Goal: Task Accomplishment & Management: Use online tool/utility

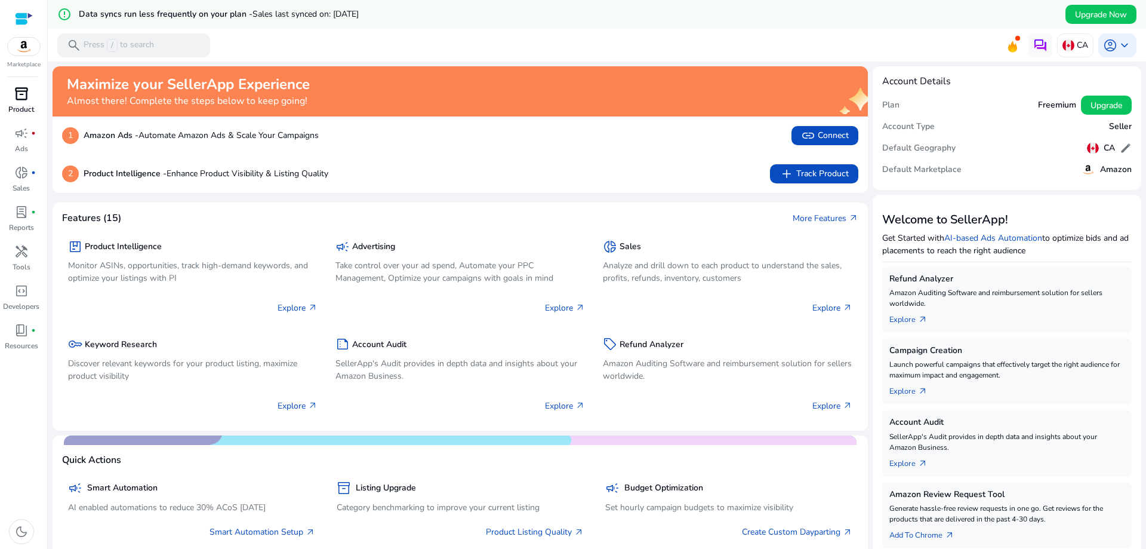
click at [42, 97] on div "inventory_2 Product campaign fiber_manual_record Ads donut_small fiber_manual_r…" at bounding box center [23, 316] width 47 height 464
click at [29, 96] on div "inventory_2" at bounding box center [21, 93] width 33 height 19
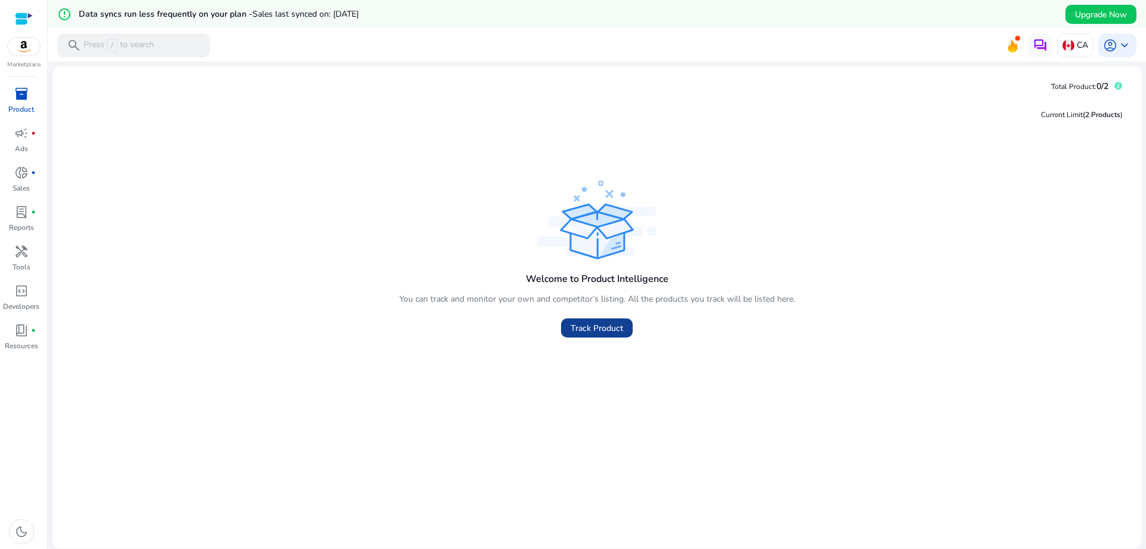
click at [599, 325] on span "Track Product" at bounding box center [597, 328] width 53 height 13
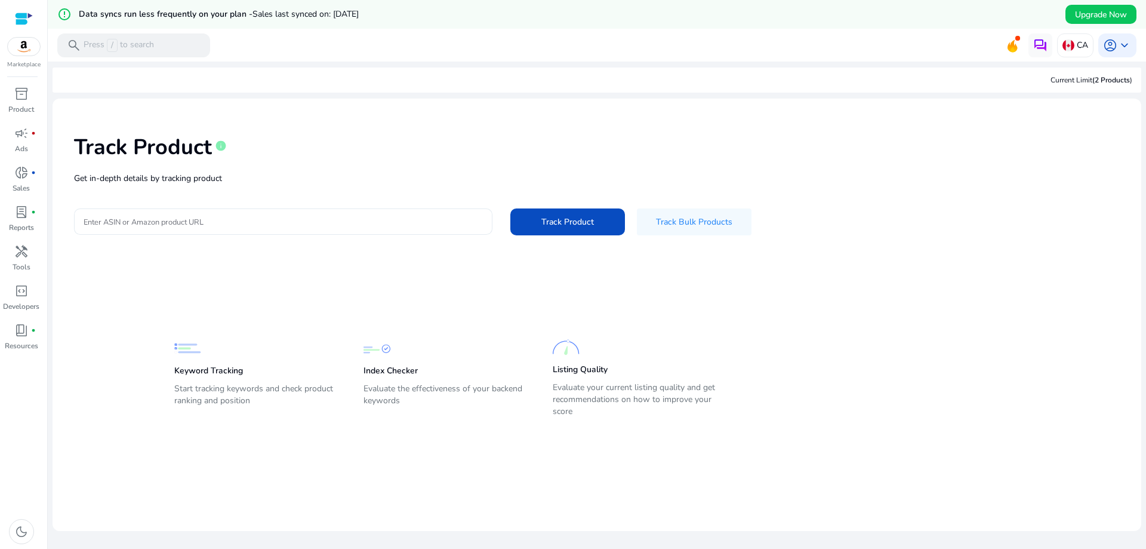
click at [239, 224] on input "Enter ASIN or Amazon product URL" at bounding box center [283, 221] width 399 height 13
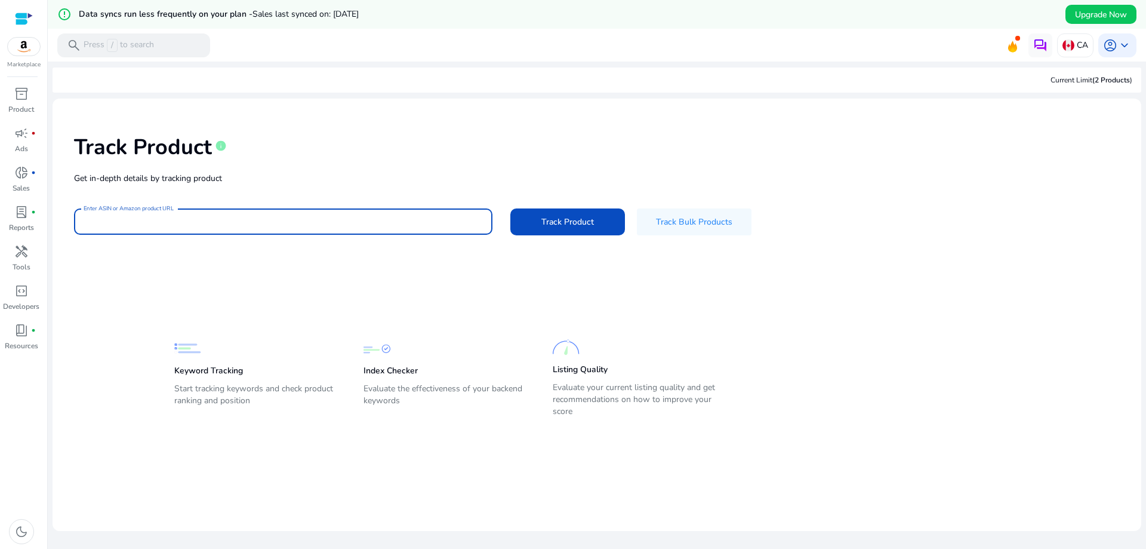
click at [217, 223] on input "Enter ASIN or Amazon product URL" at bounding box center [283, 221] width 399 height 13
paste input "**********"
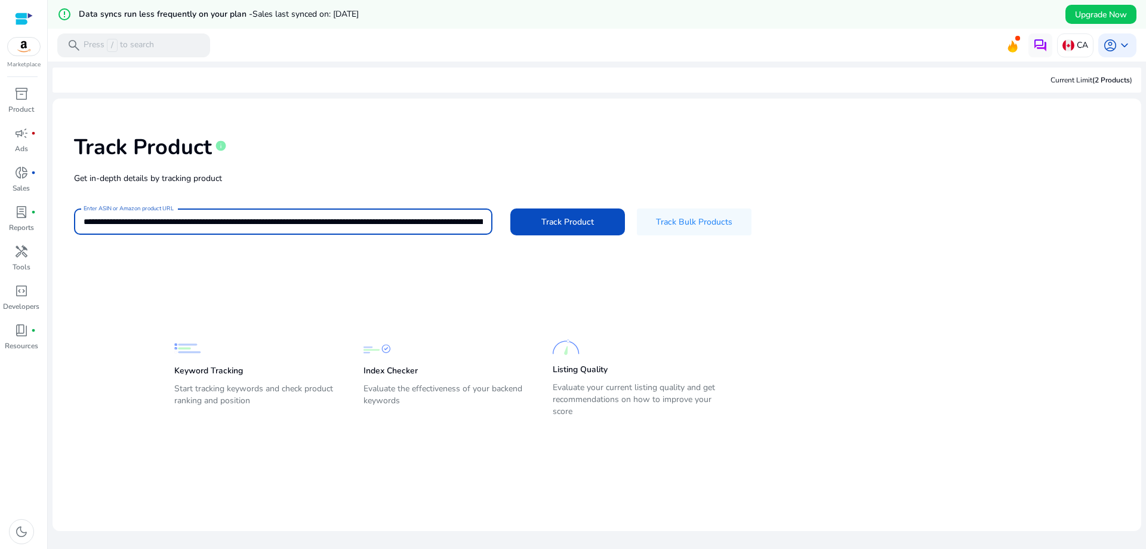
scroll to position [0, 2775]
type input "**********"
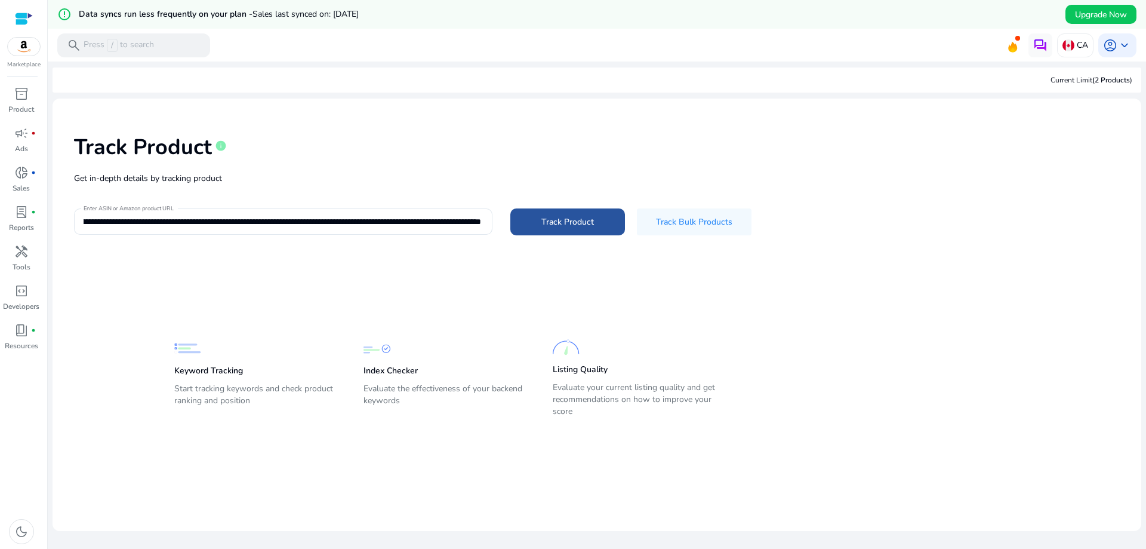
click at [586, 215] on span "Track Product" at bounding box center [567, 221] width 53 height 13
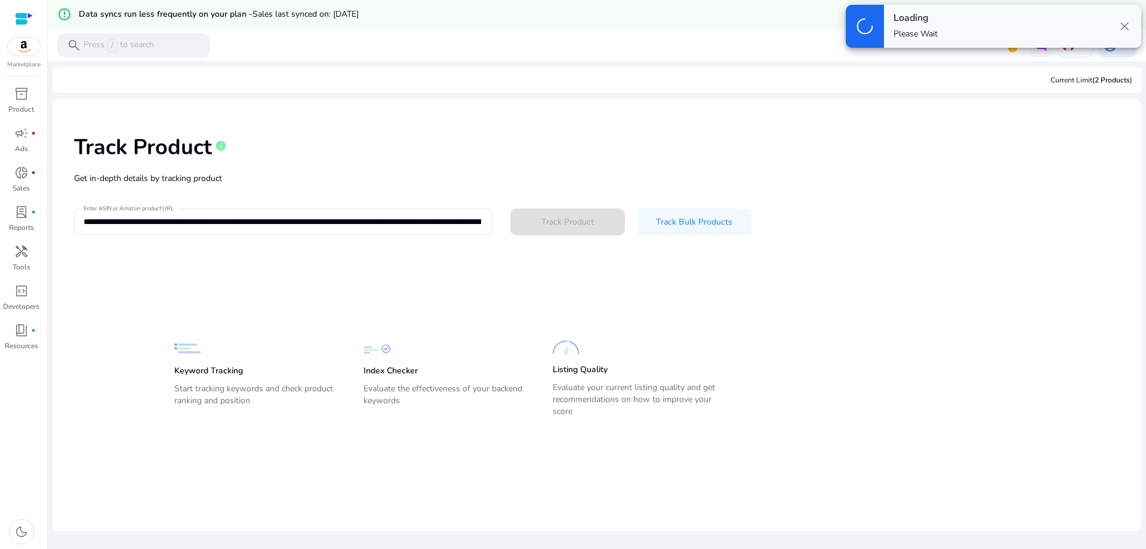
scroll to position [0, 0]
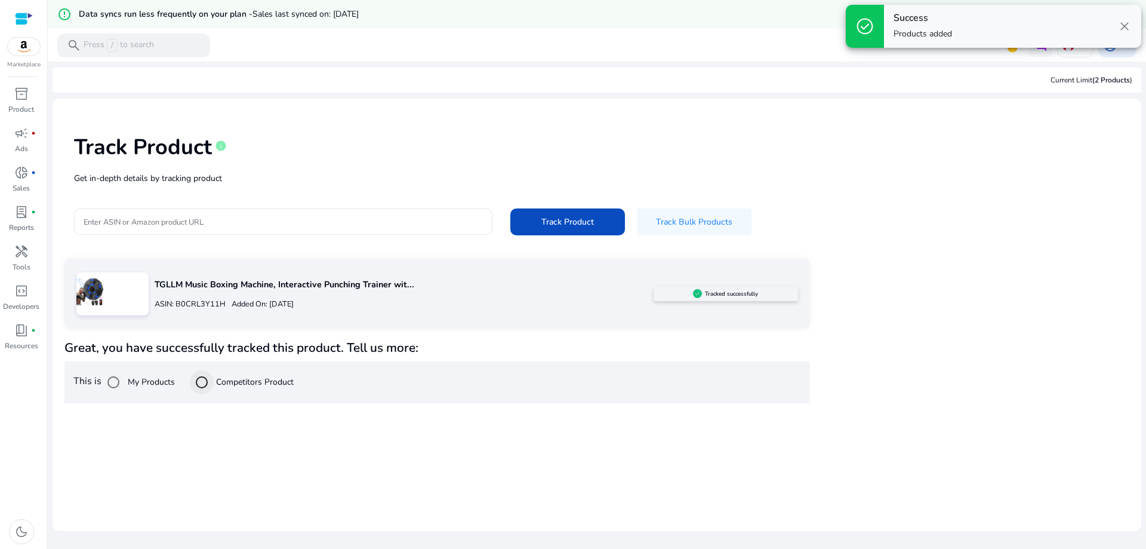
click at [215, 386] on div at bounding box center [201, 382] width 29 height 29
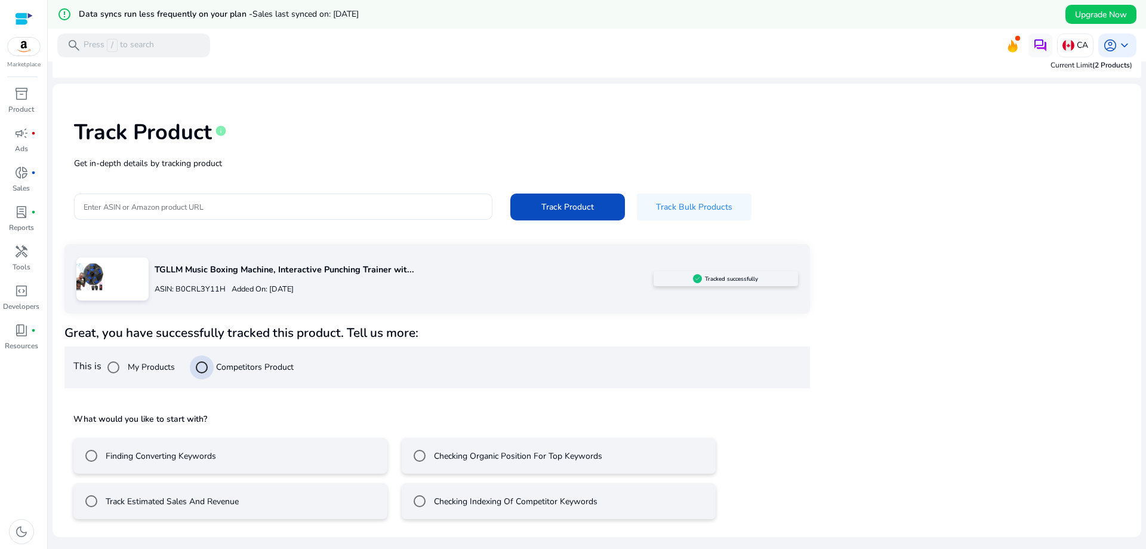
scroll to position [29, 0]
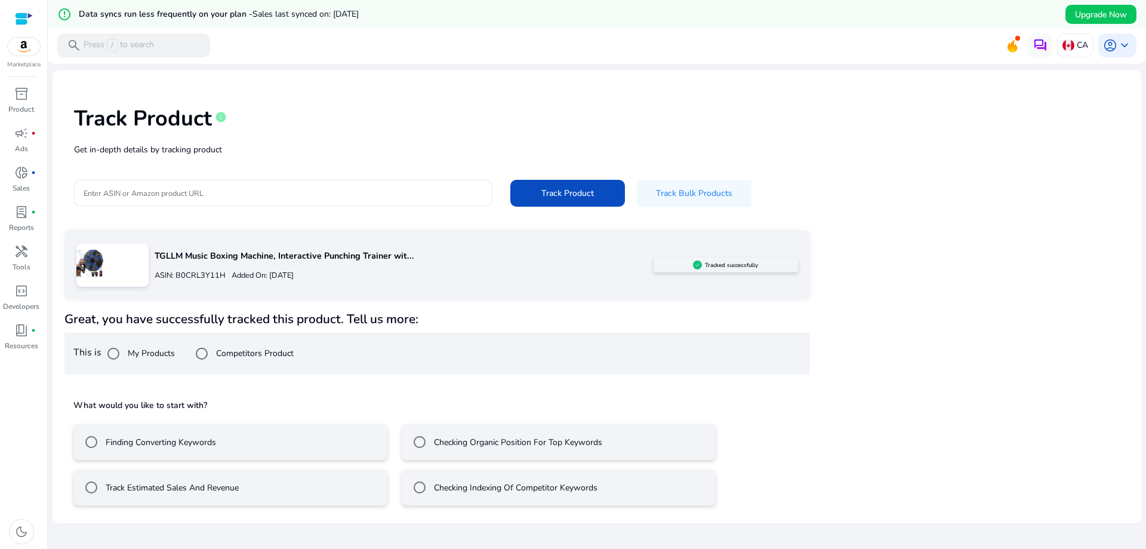
click at [146, 442] on label "Finding Converting Keywords" at bounding box center [159, 442] width 113 height 13
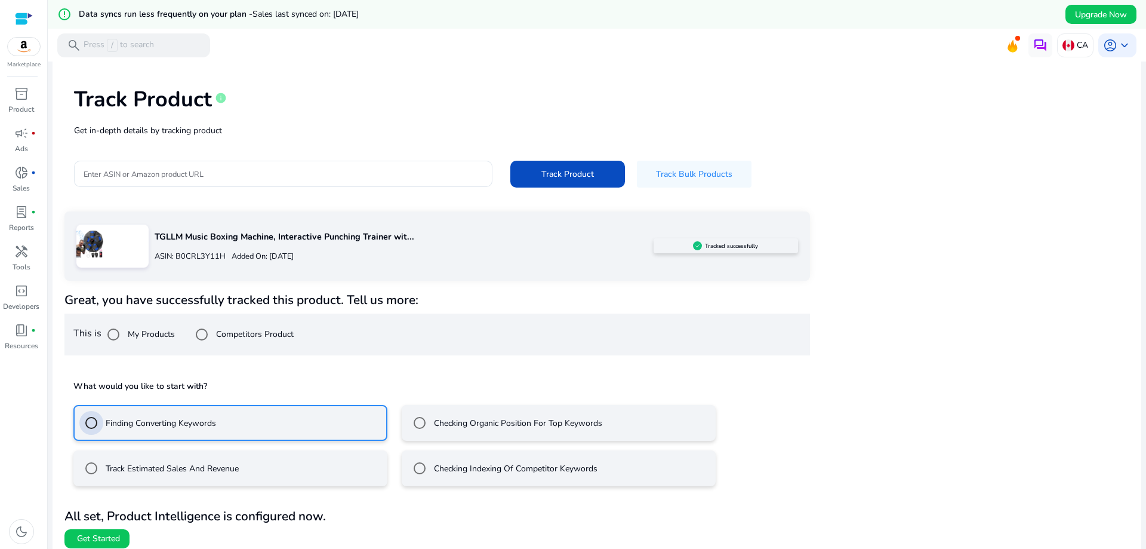
scroll to position [56, 0]
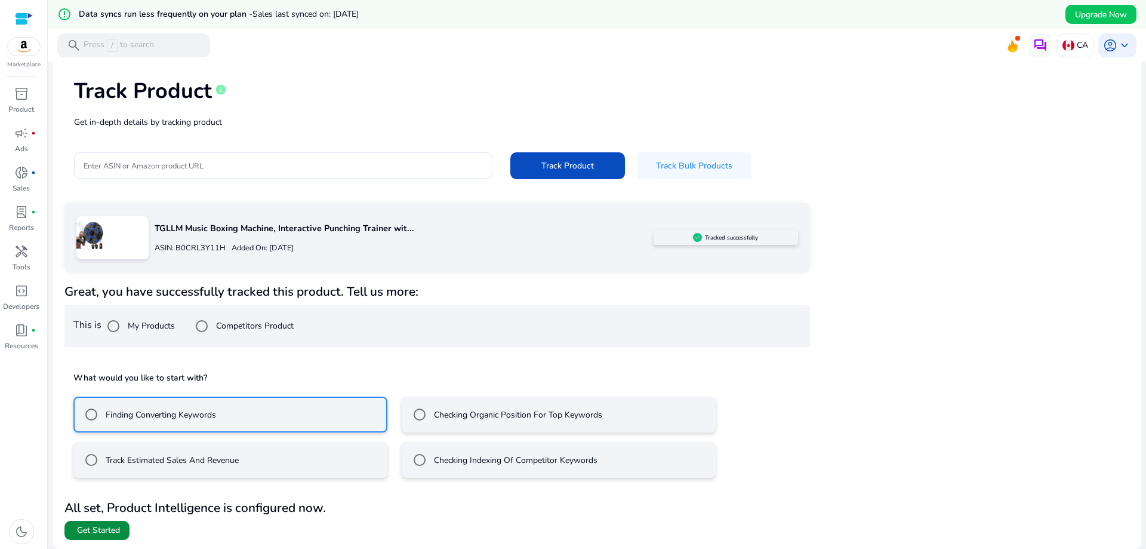
click at [115, 529] on span "Get Started" at bounding box center [98, 530] width 43 height 12
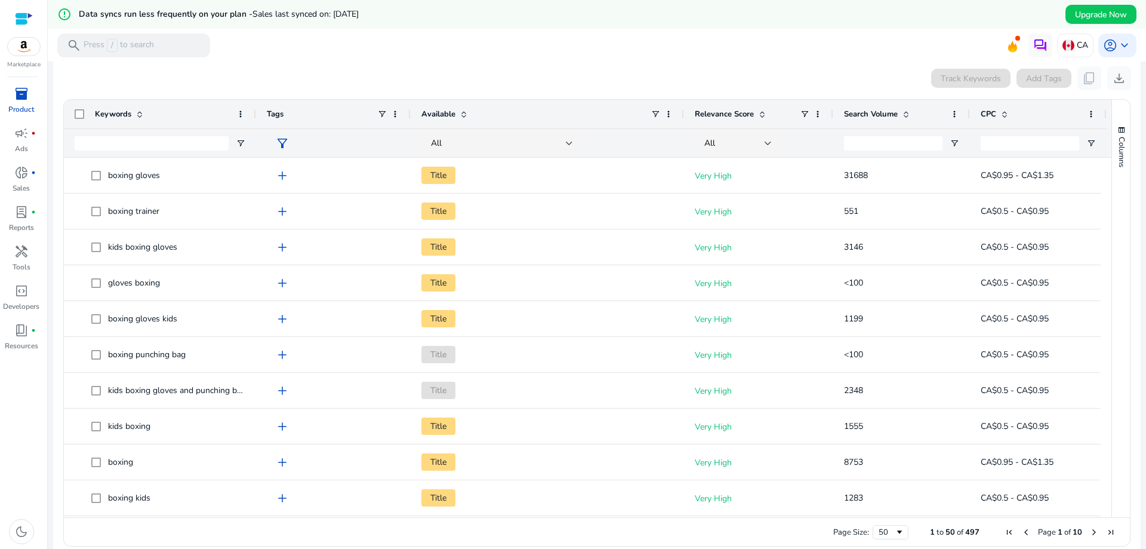
scroll to position [239, 0]
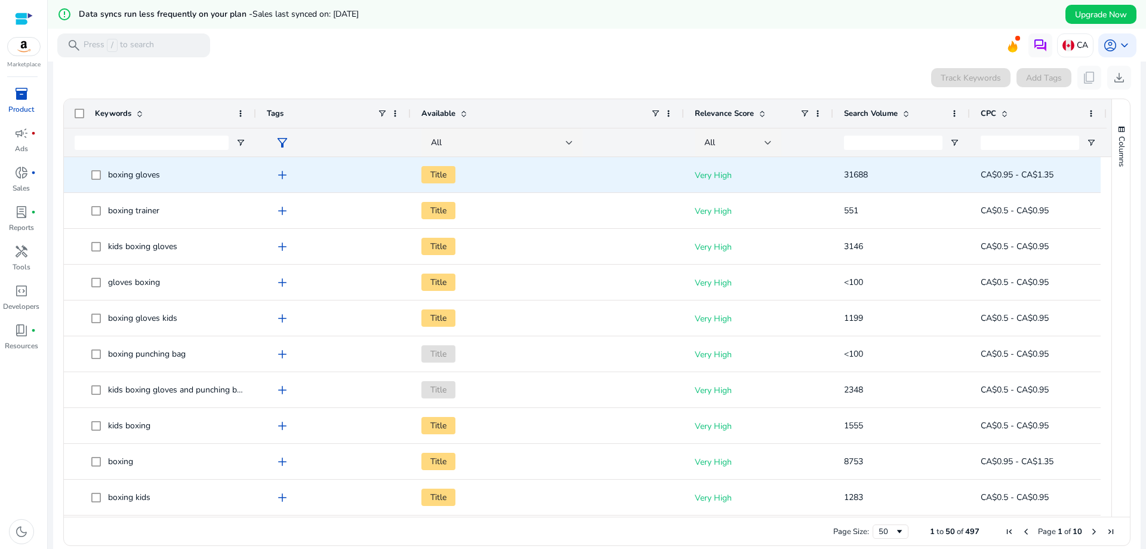
click at [442, 173] on span "Title" at bounding box center [438, 174] width 34 height 17
click at [1032, 169] on span "CA$0.95 - CA$1.35" at bounding box center [1038, 174] width 115 height 24
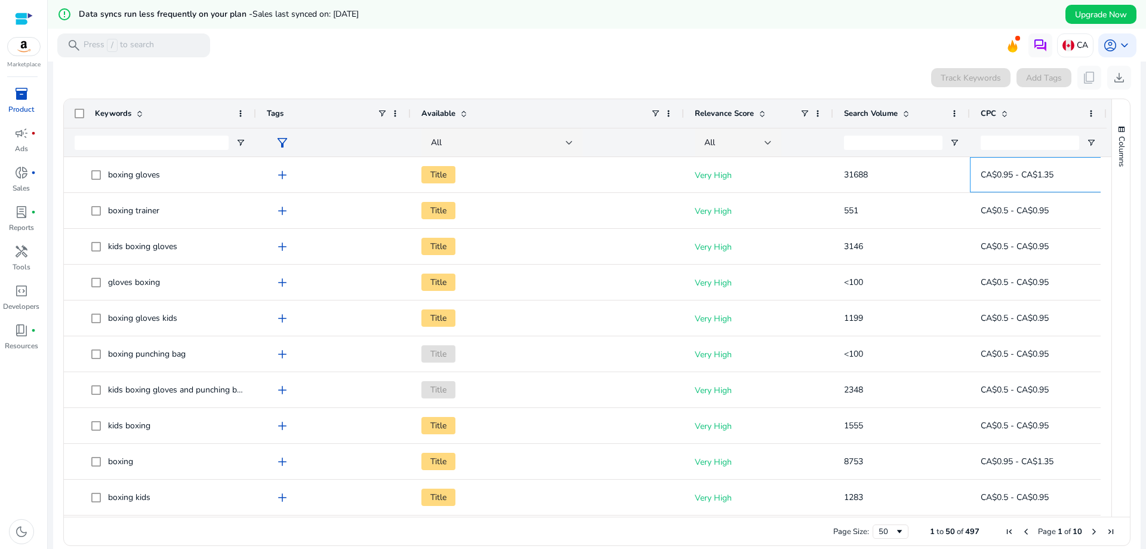
scroll to position [0, 0]
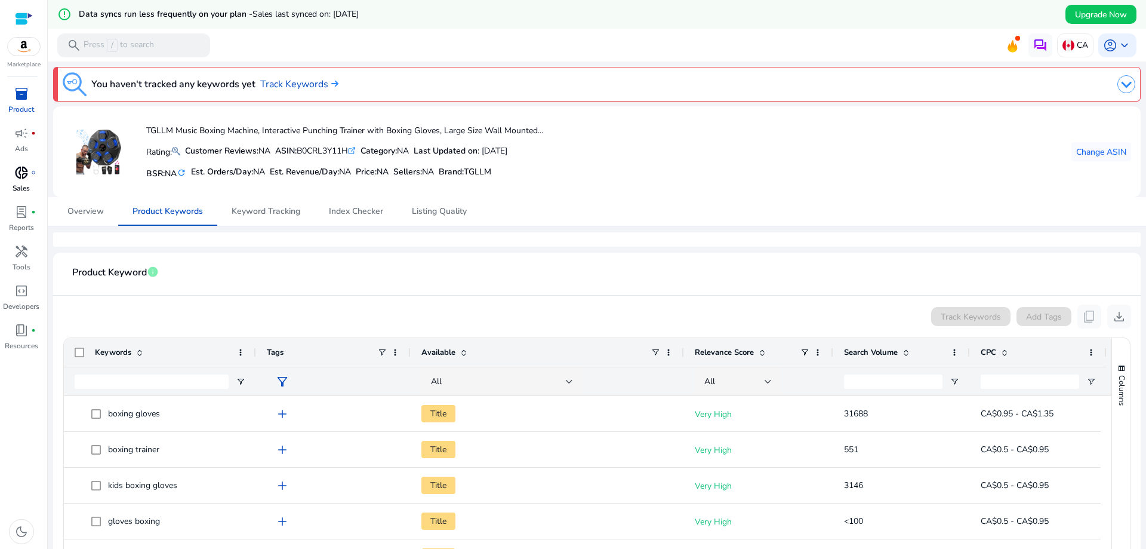
click at [28, 187] on p "Sales" at bounding box center [21, 188] width 17 height 11
